Goal: Task Accomplishment & Management: Manage account settings

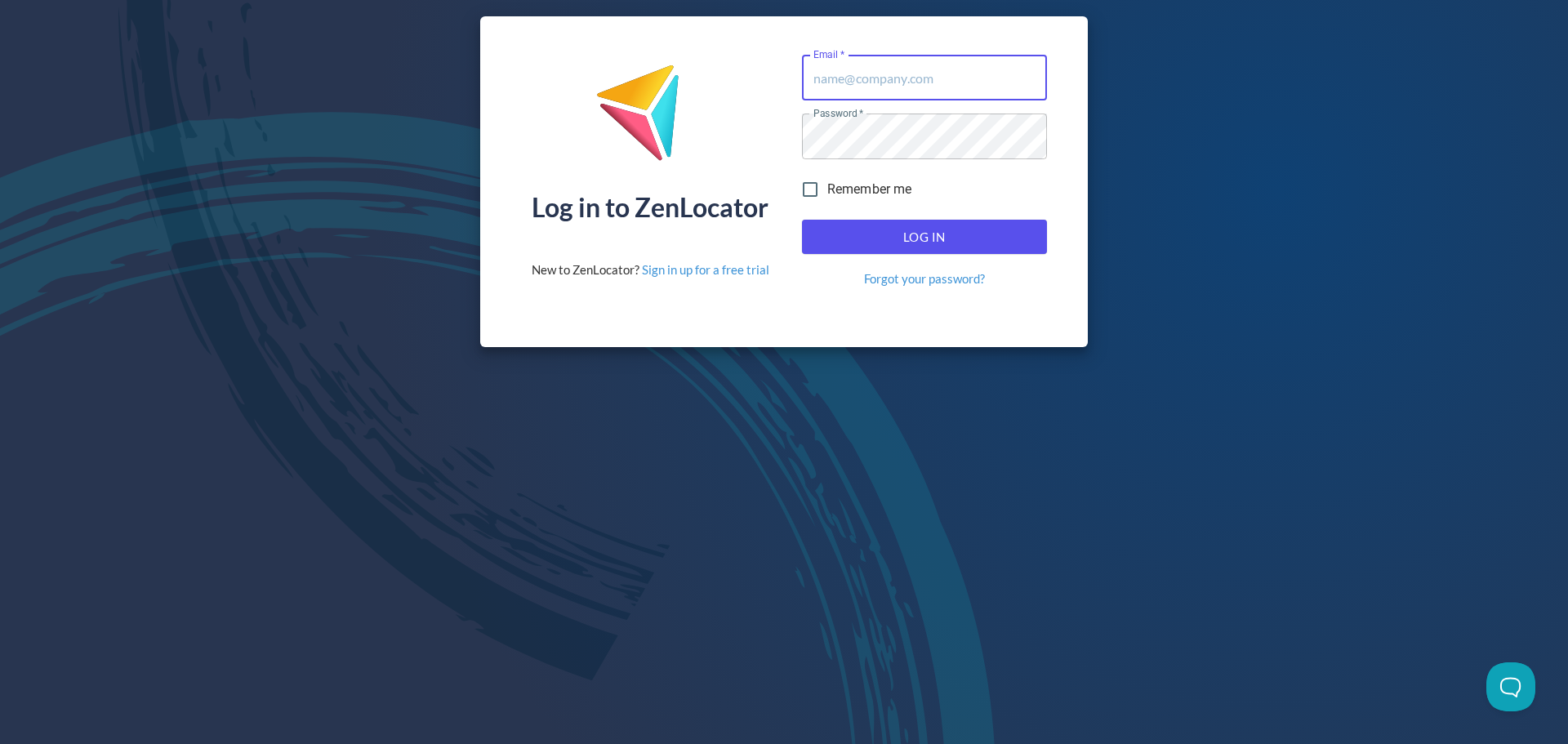
type input "[EMAIL_ADDRESS][DOMAIN_NAME]"
click at [918, 236] on span "Log In" at bounding box center [925, 237] width 209 height 22
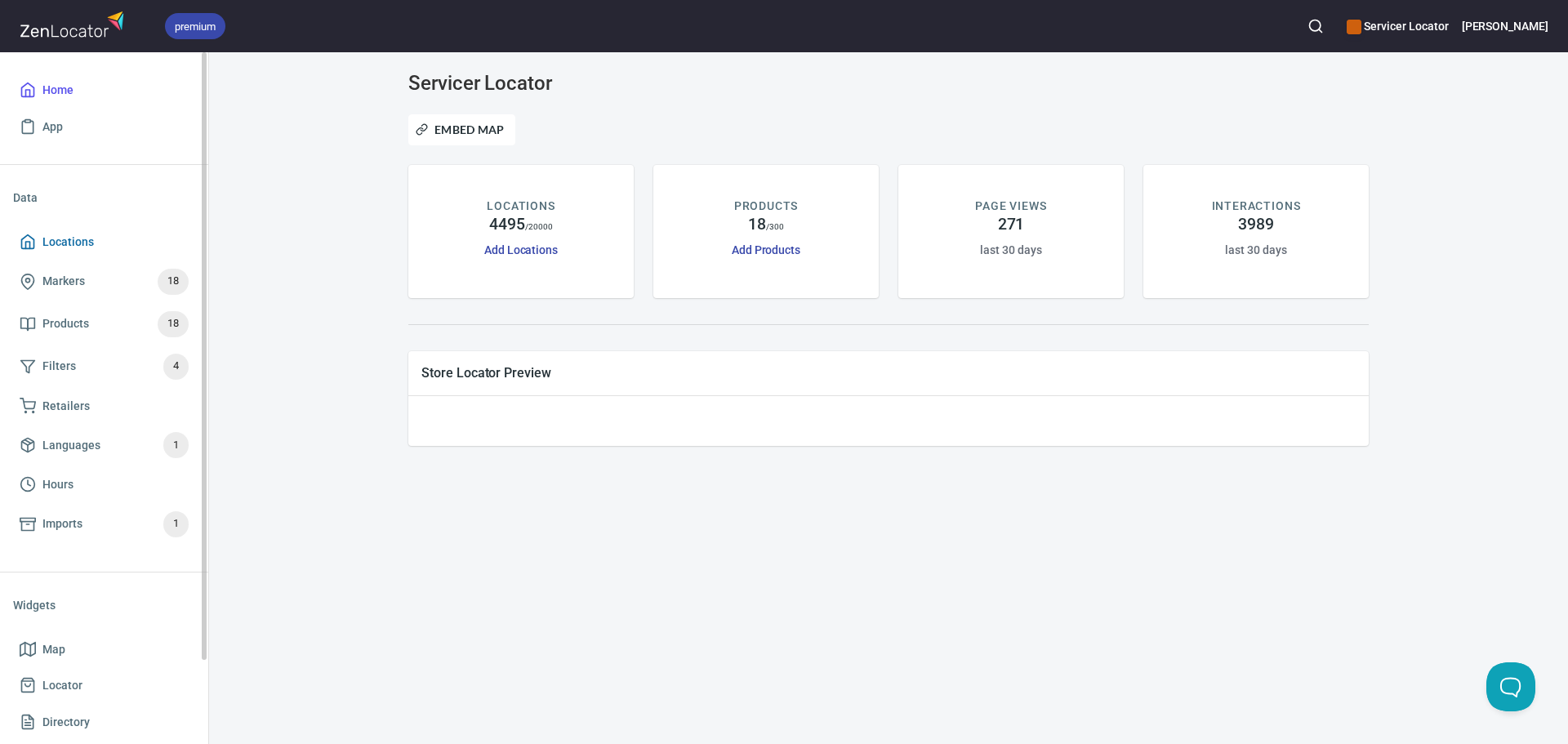
click at [64, 241] on span "Locations" at bounding box center [67, 241] width 52 height 21
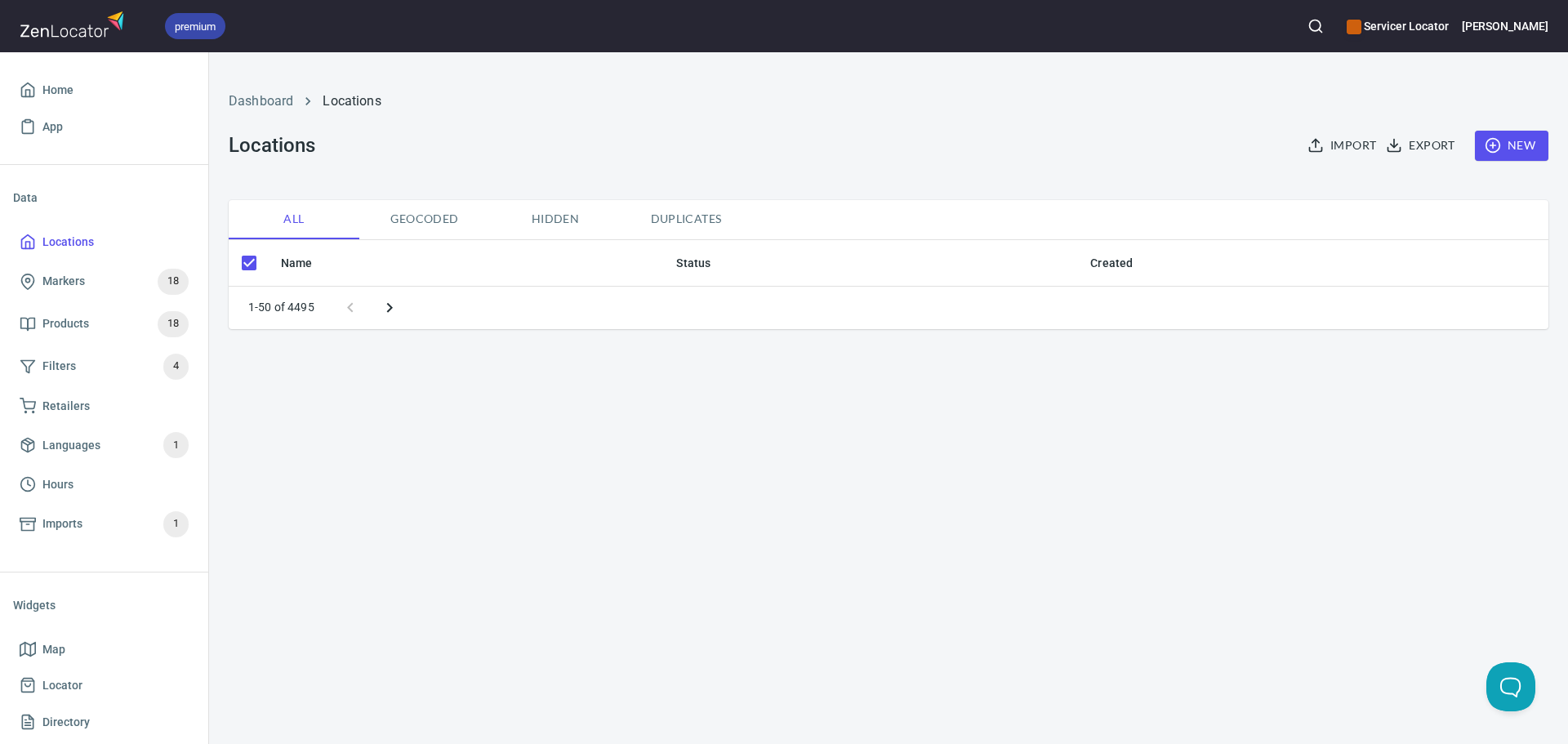
checkbox input "false"
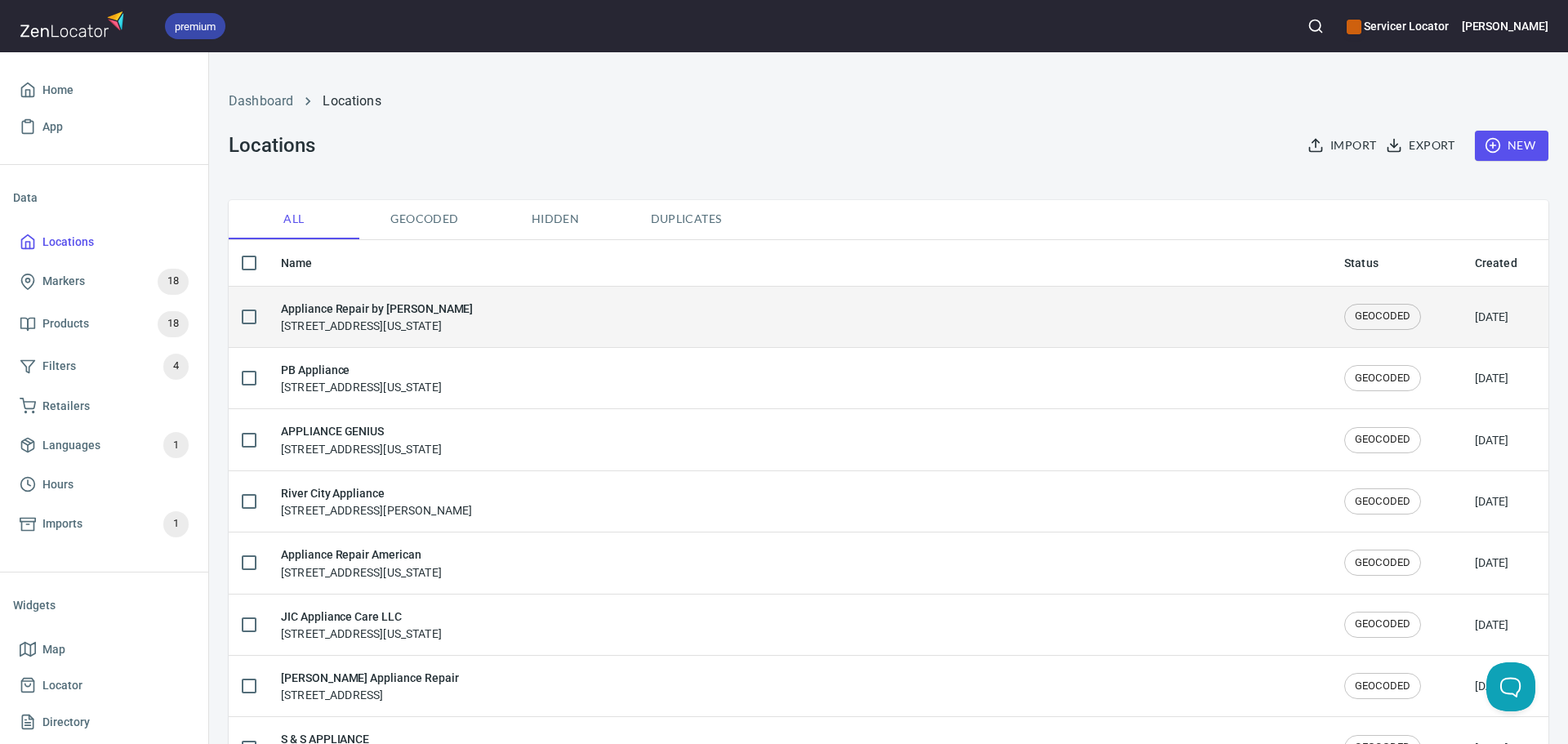
click at [350, 310] on h6 "Appliance Repair by [PERSON_NAME]" at bounding box center [376, 309] width 192 height 18
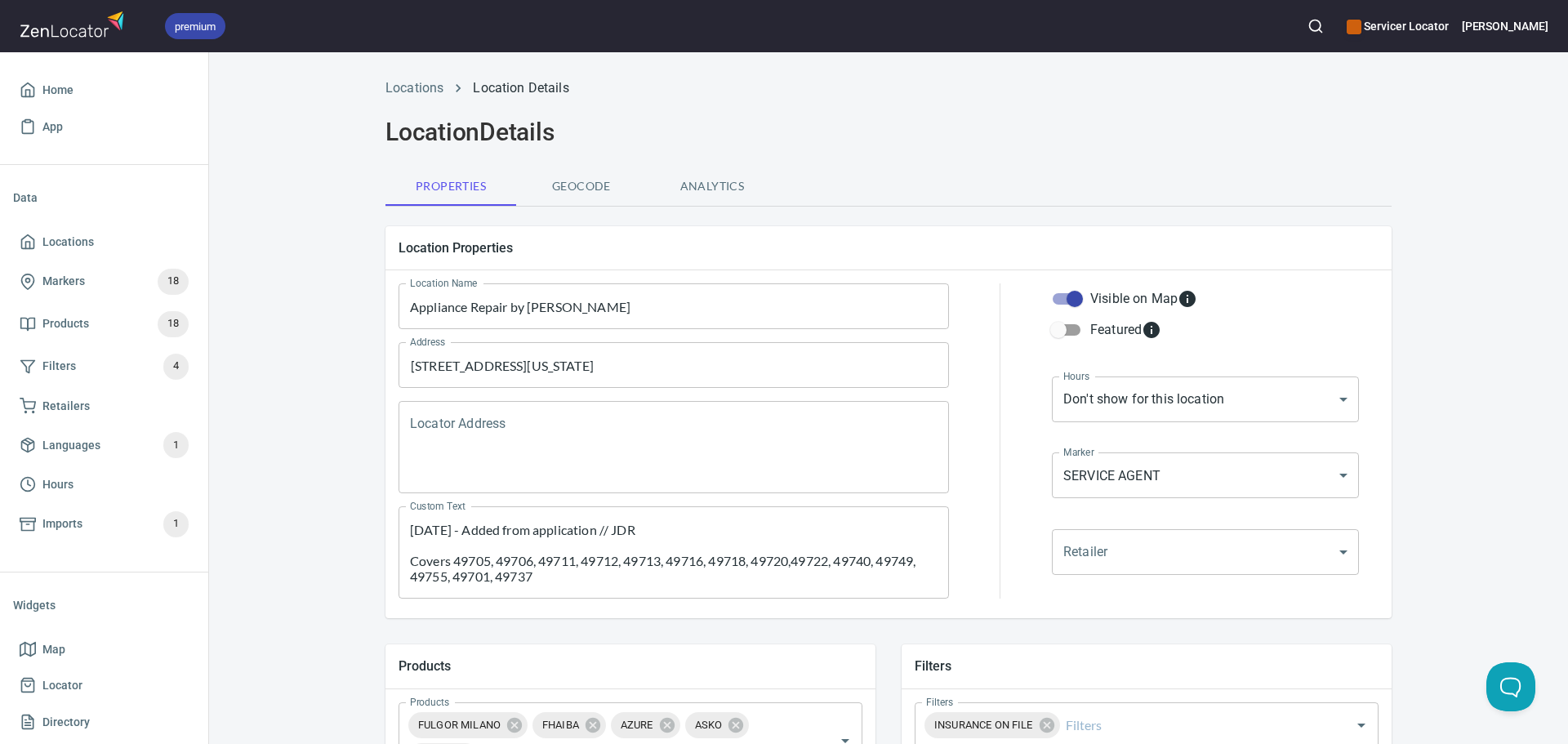
click at [403, 529] on div "[DATE] - Added from application // JDR Covers 49705, 49706, 49711, 49712, 49713…" at bounding box center [674, 552] width 550 height 92
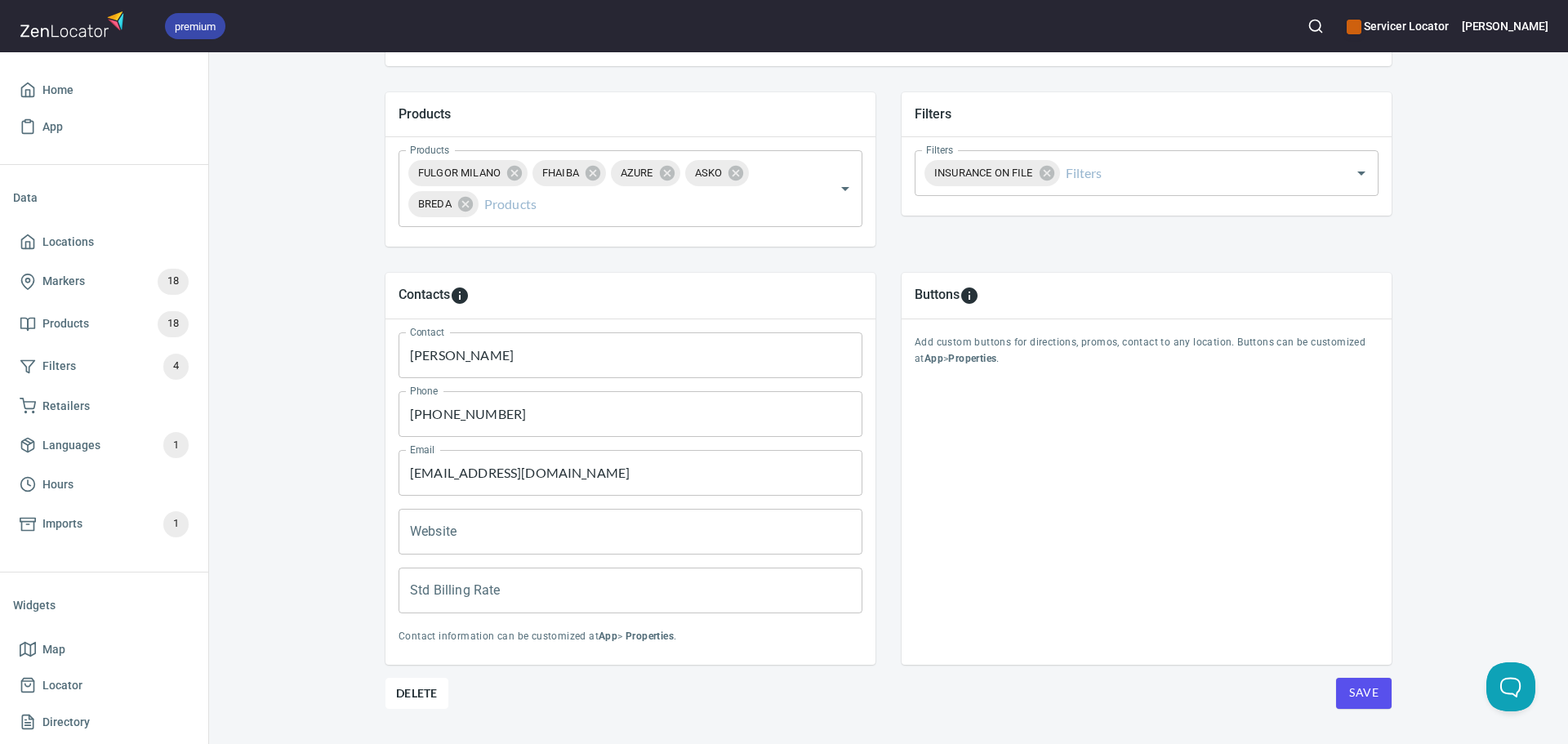
scroll to position [590, 0]
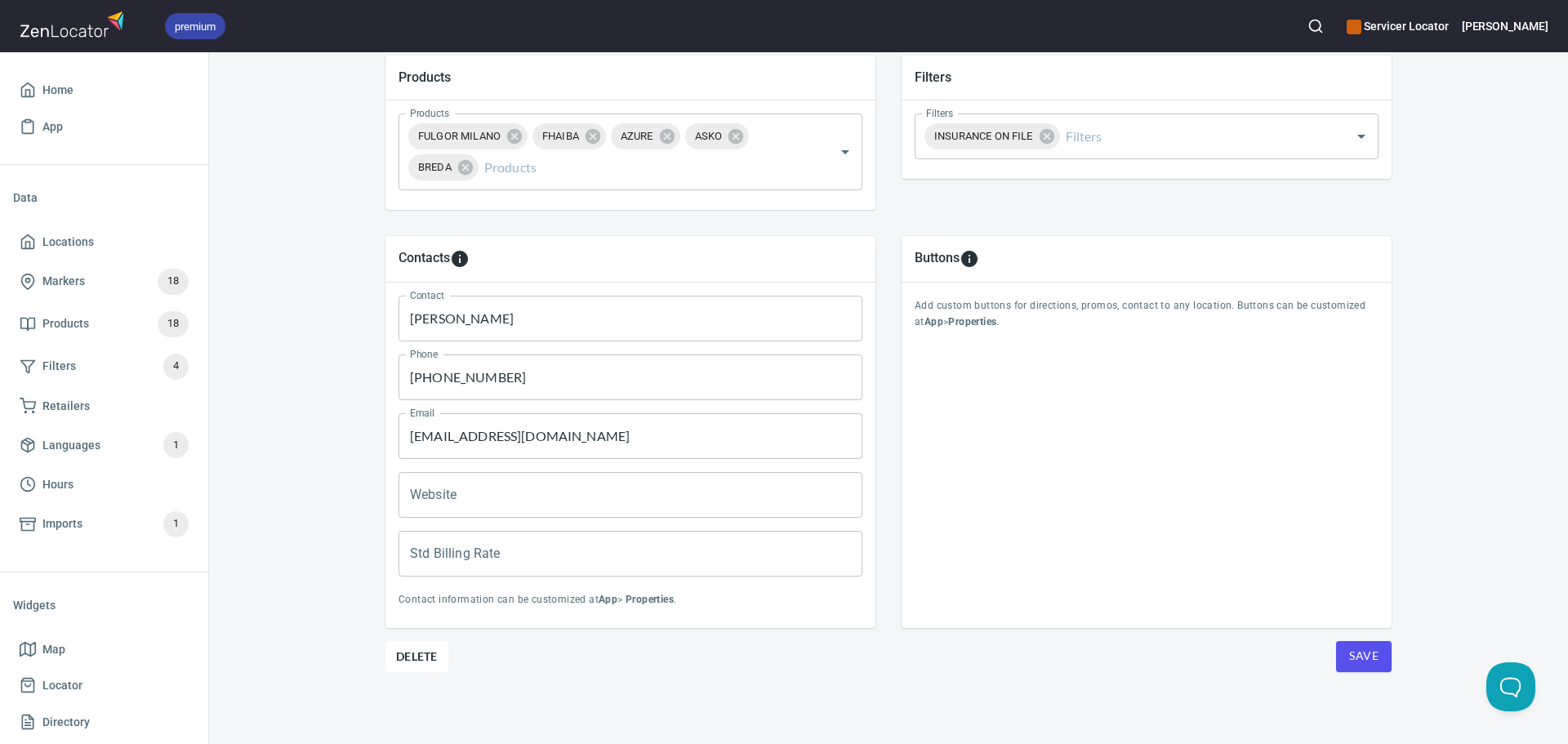
type textarea "[DATE] - Sent onboarding/welcome email to connect - ML [DATE] - Added from appl…"
click at [1378, 665] on button "Save" at bounding box center [1364, 657] width 56 height 31
click at [544, 450] on input "[EMAIL_ADDRESS][DOMAIN_NAME]" at bounding box center [631, 436] width 464 height 46
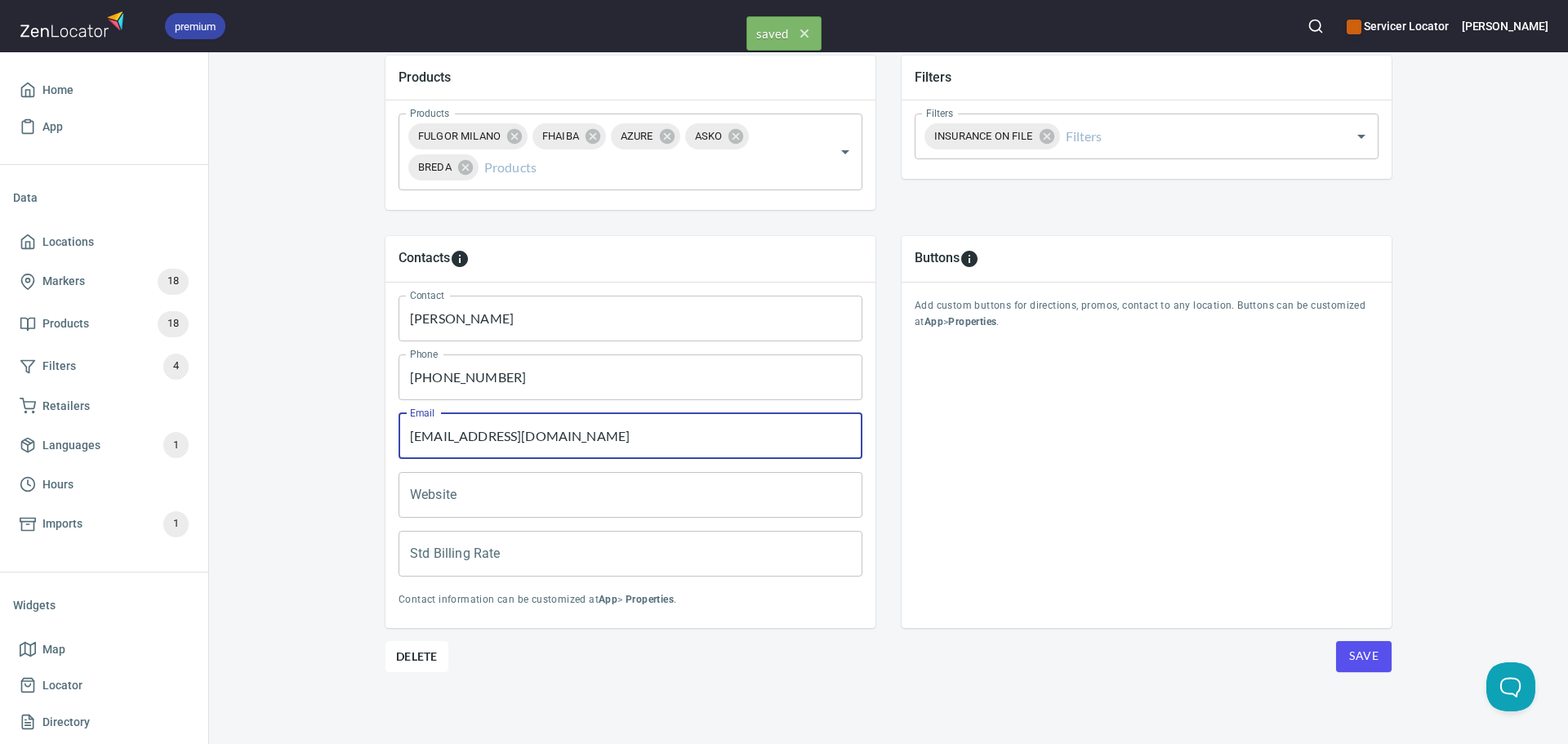
click at [544, 450] on input "[EMAIL_ADDRESS][DOMAIN_NAME]" at bounding box center [631, 436] width 464 height 46
